Goal: Check status: Check status

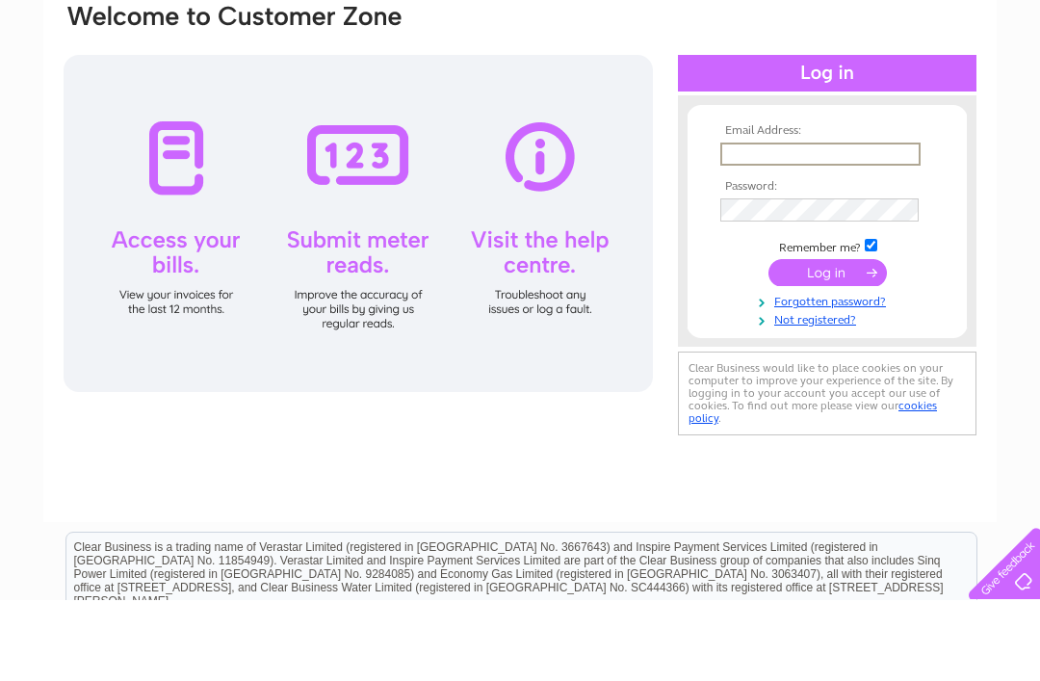
type input "kerrylb22@hotmail.co.uk"
click at [827, 354] on input "submit" at bounding box center [827, 353] width 118 height 27
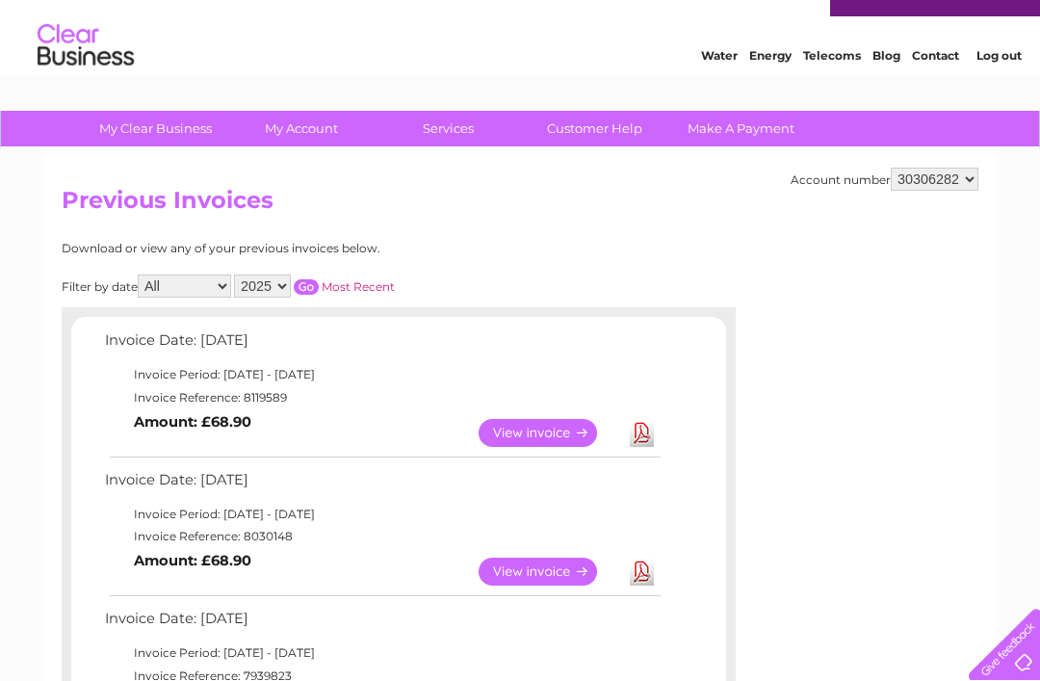
scroll to position [33, 0]
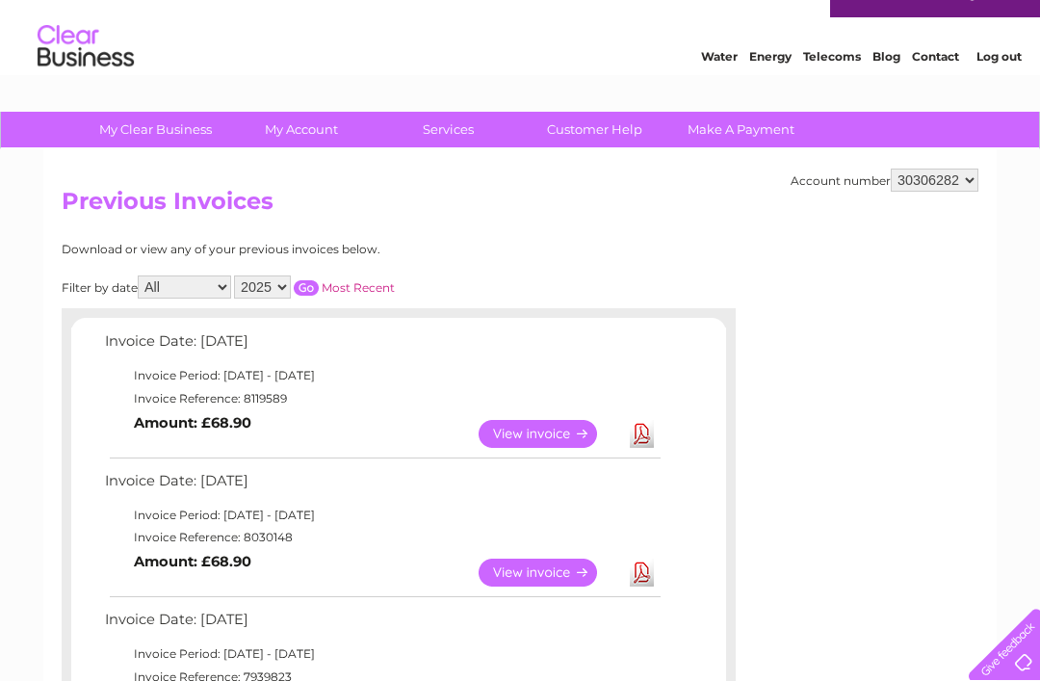
click at [530, 427] on link "View" at bounding box center [550, 434] width 142 height 28
